Goal: Communication & Community: Answer question/provide support

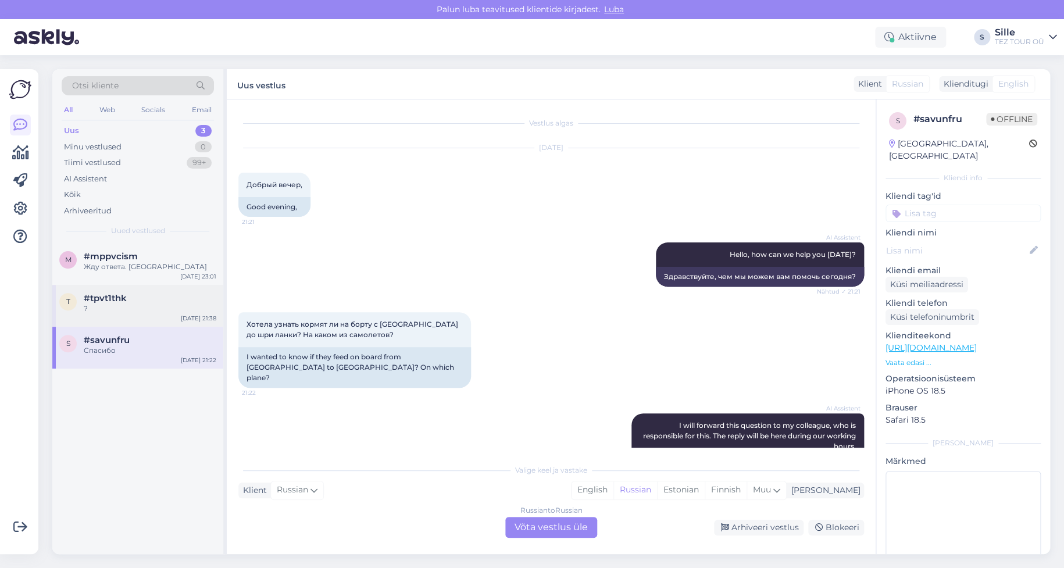
click at [142, 298] on div "#tpvt1thk" at bounding box center [150, 298] width 133 height 10
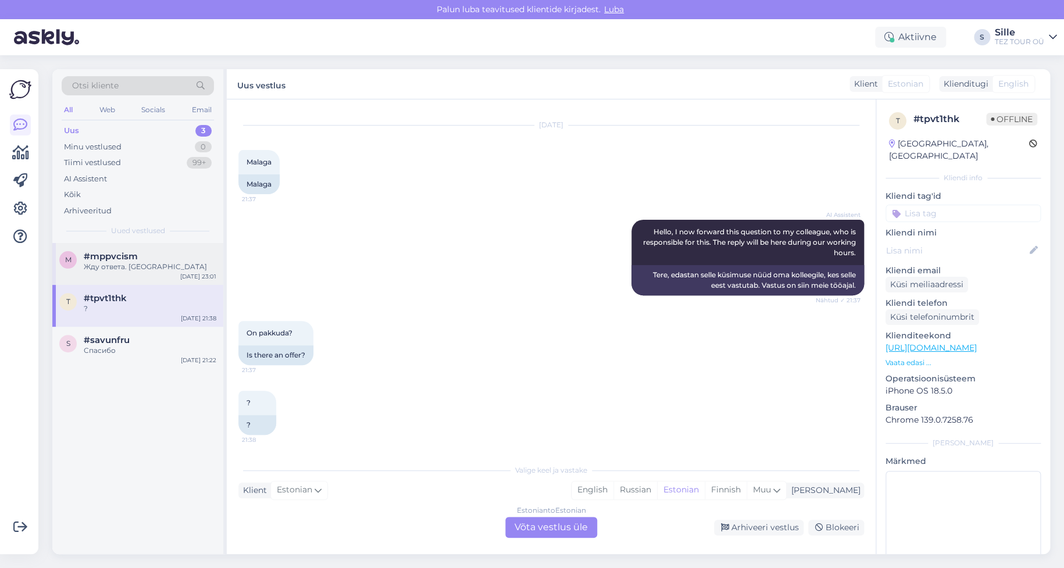
click at [141, 267] on div "Жду ответа. [GEOGRAPHIC_DATA]" at bounding box center [150, 267] width 133 height 10
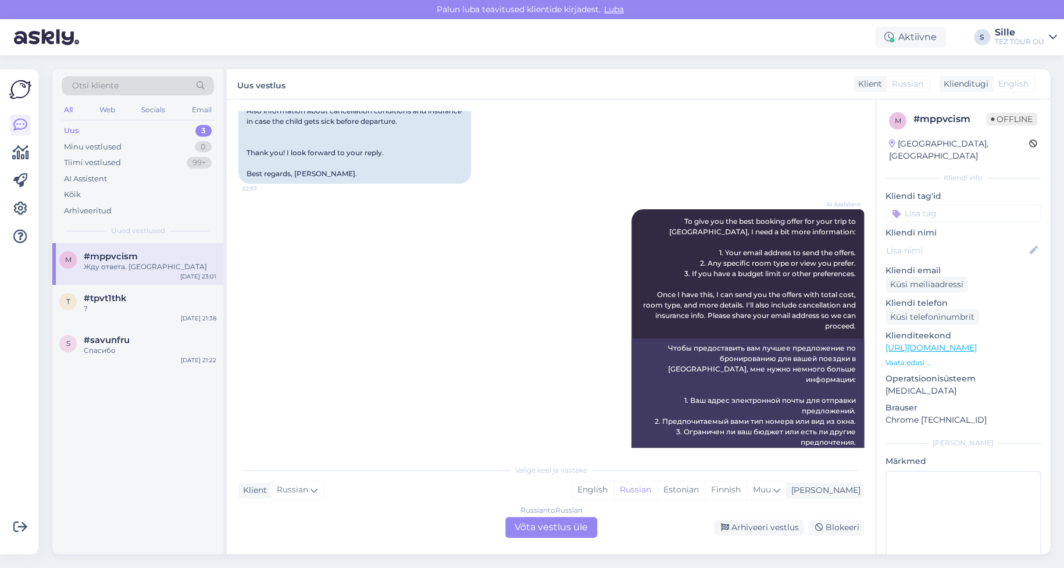
scroll to position [310, 0]
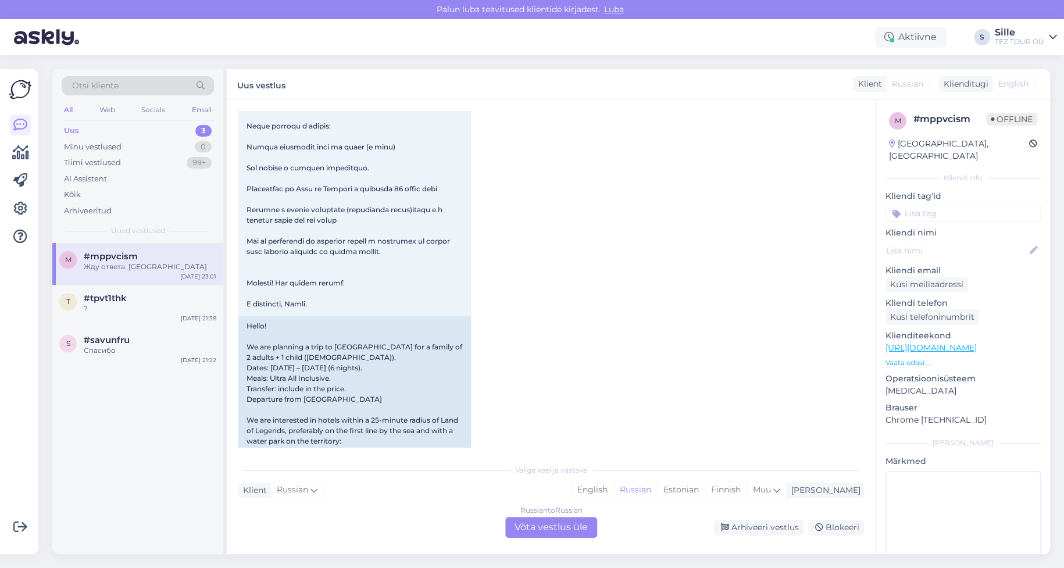
click at [95, 128] on div "Uus 3" at bounding box center [138, 131] width 152 height 16
click at [138, 270] on div "Жду ответа. [GEOGRAPHIC_DATA]" at bounding box center [150, 267] width 133 height 10
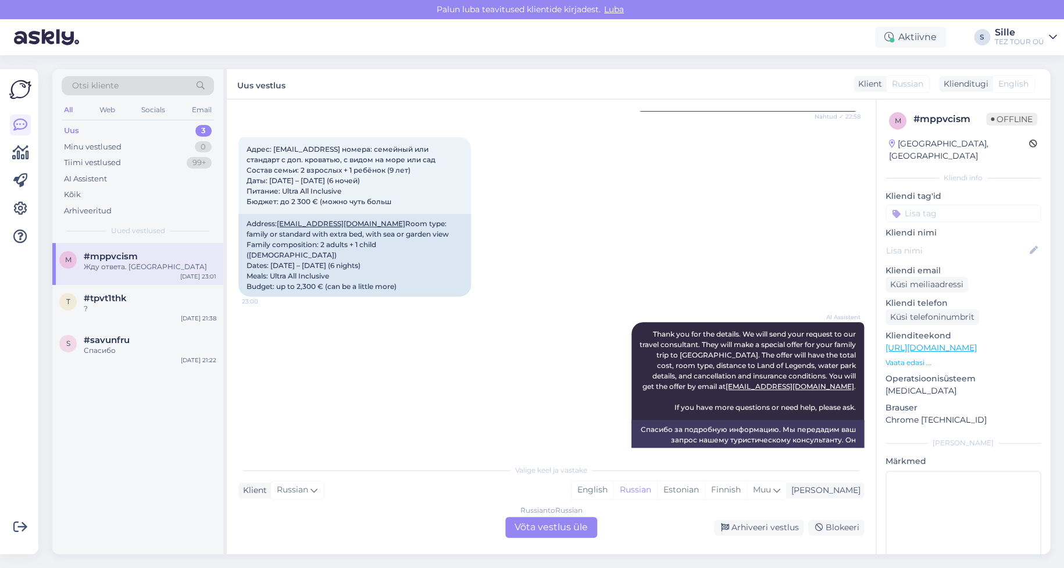
scroll to position [1279, 0]
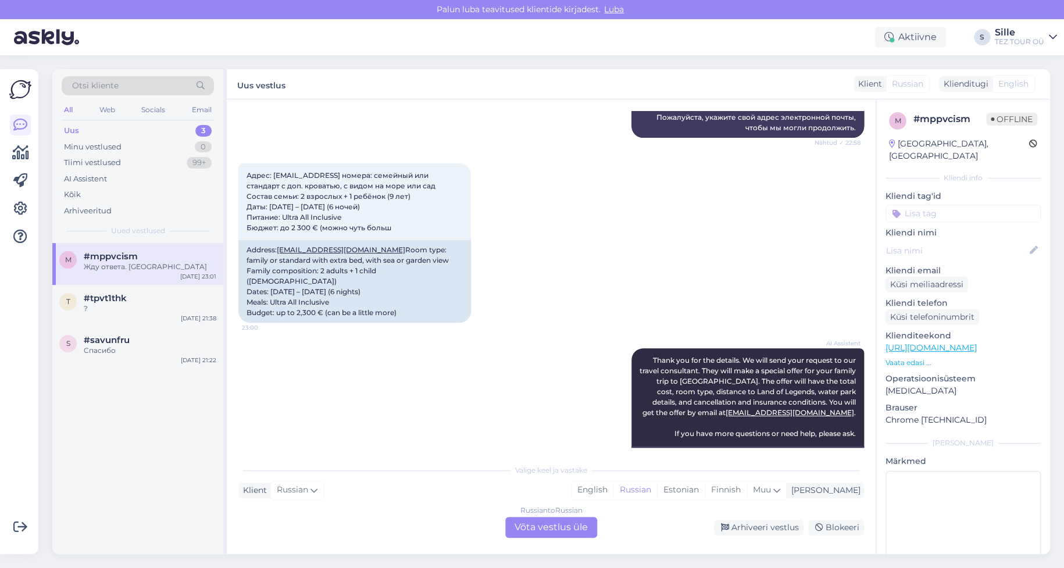
click at [95, 423] on div "m #mppvcism Жду ответа. Спасибо [DATE] 23:01 t #tpvt1thk ? [DATE] 21:38 s #savu…" at bounding box center [137, 398] width 171 height 311
click at [145, 301] on div "#tpvt1thk" at bounding box center [150, 298] width 133 height 10
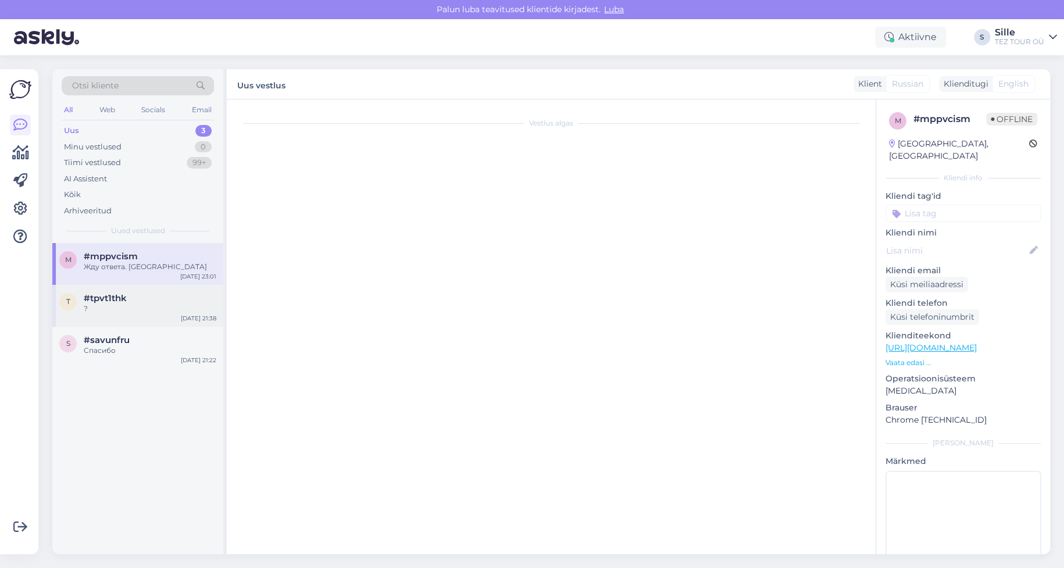
scroll to position [23, 0]
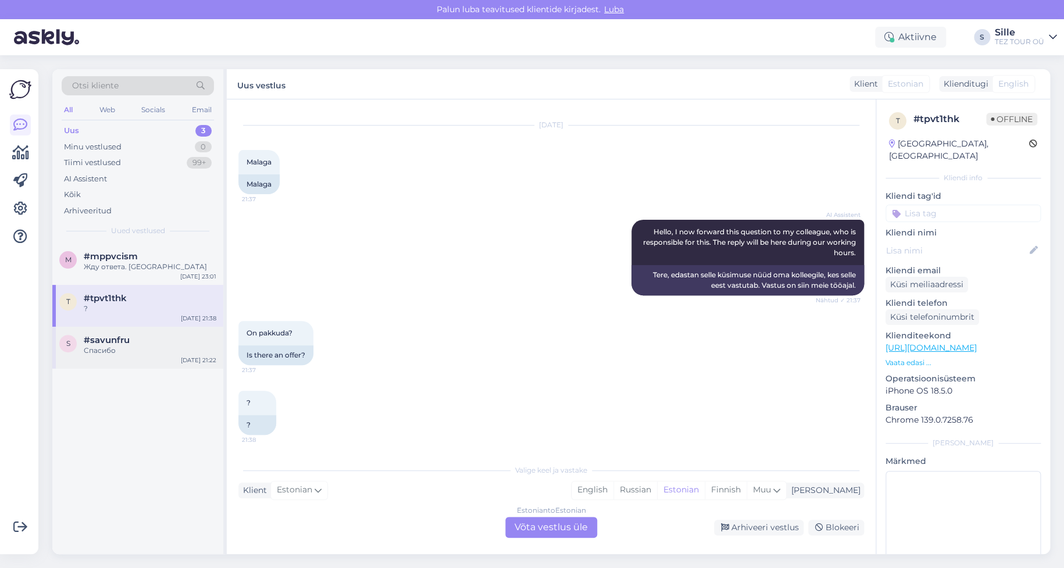
click at [128, 335] on span "#savunfru" at bounding box center [107, 340] width 46 height 10
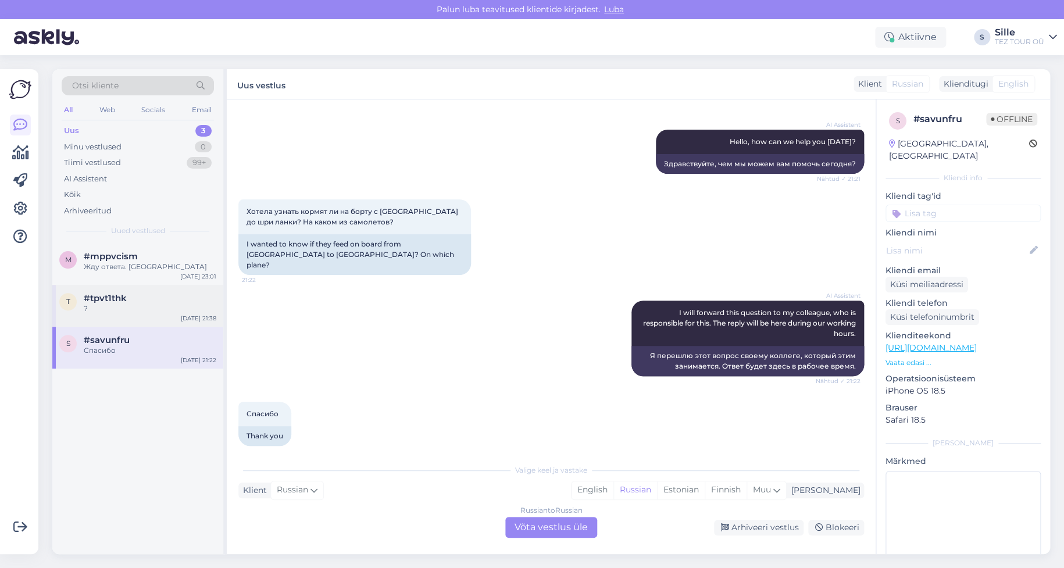
click at [104, 310] on div "?" at bounding box center [150, 308] width 133 height 10
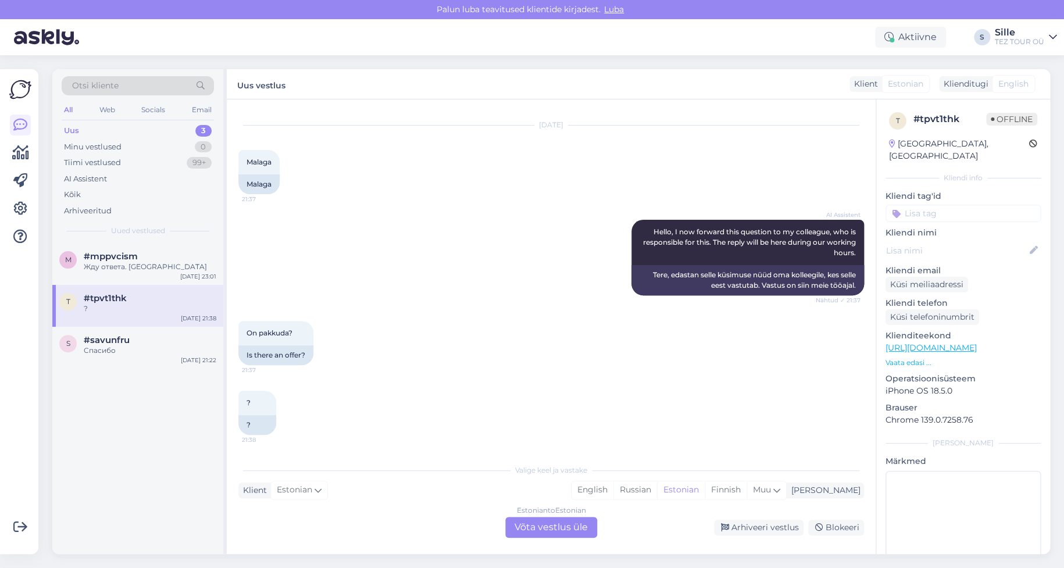
scroll to position [0, 0]
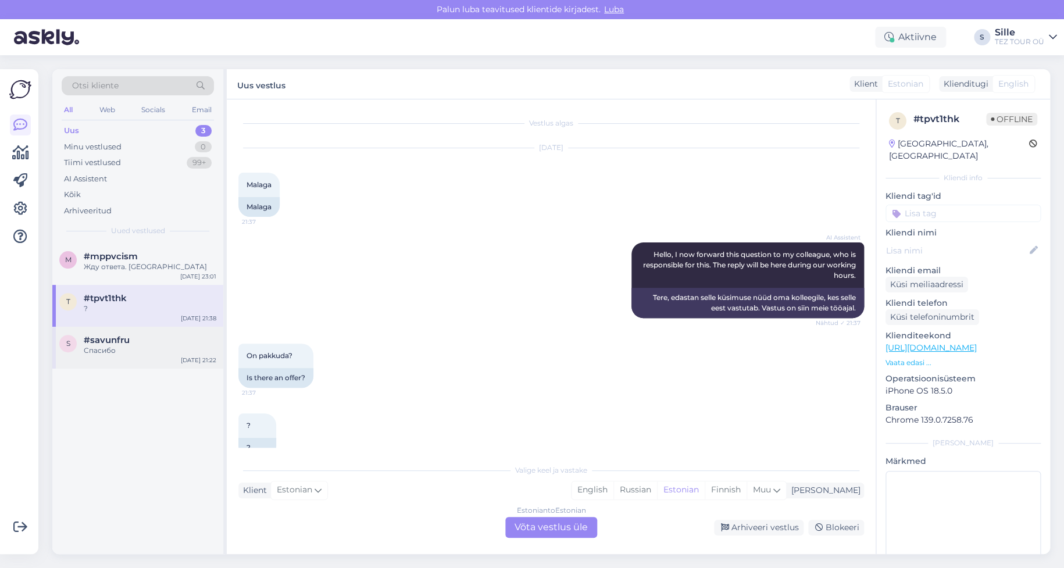
click at [151, 335] on div "#savunfru" at bounding box center [150, 340] width 133 height 10
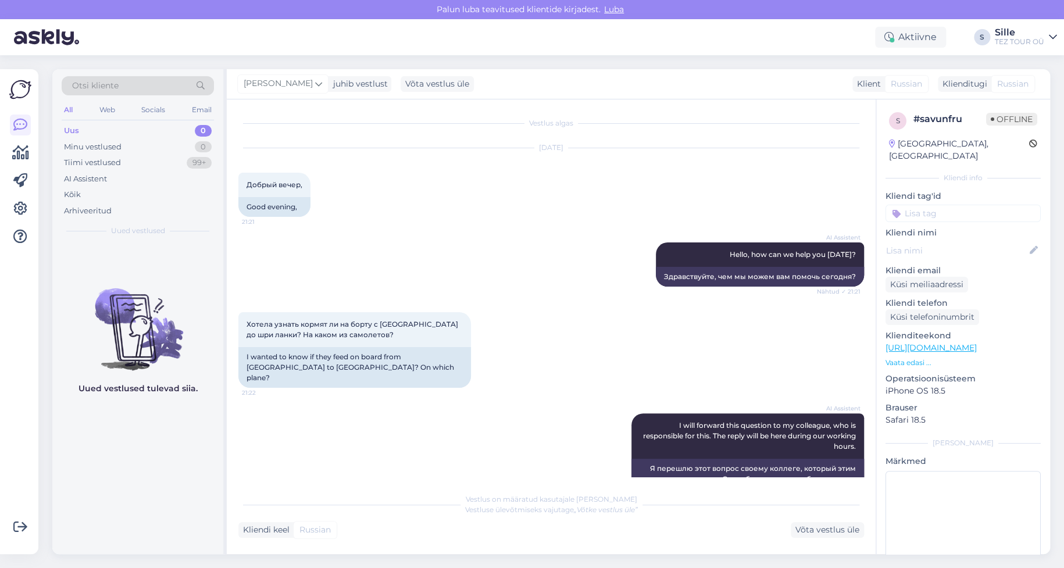
scroll to position [318, 0]
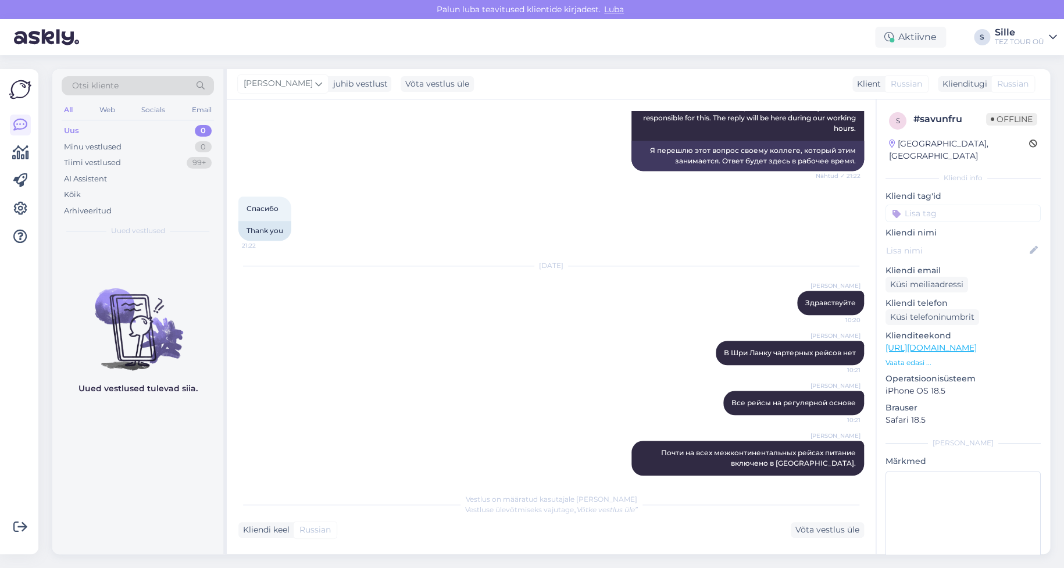
click at [110, 128] on div "Uus 0" at bounding box center [138, 131] width 152 height 16
click at [114, 145] on div "Minu vestlused" at bounding box center [93, 147] width 58 height 12
